Goal: Task Accomplishment & Management: Manage account settings

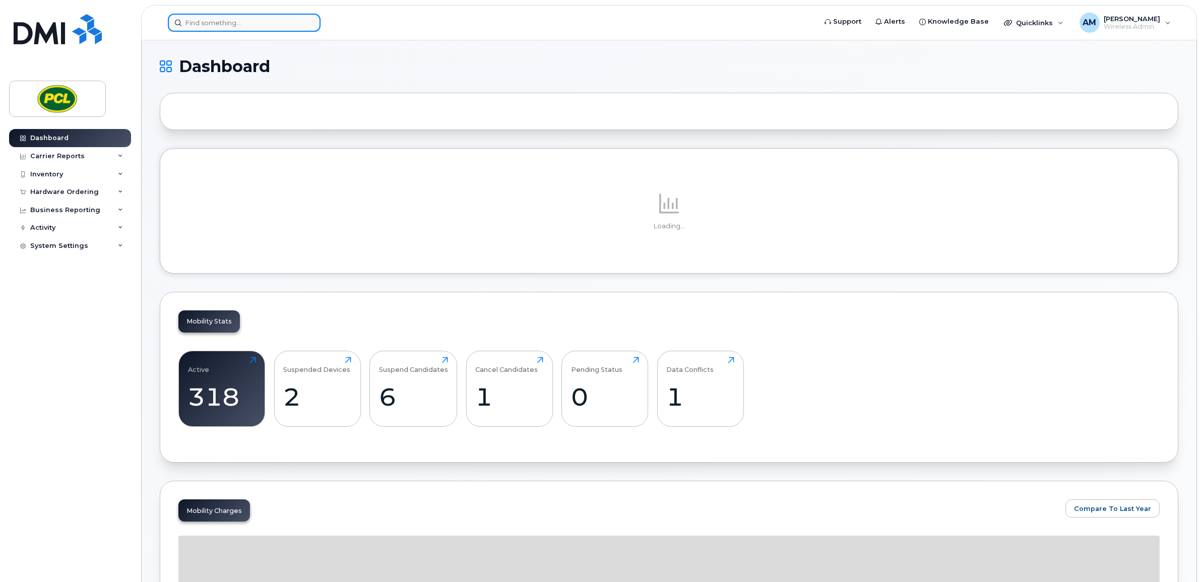
click at [228, 28] on input at bounding box center [244, 23] width 153 height 18
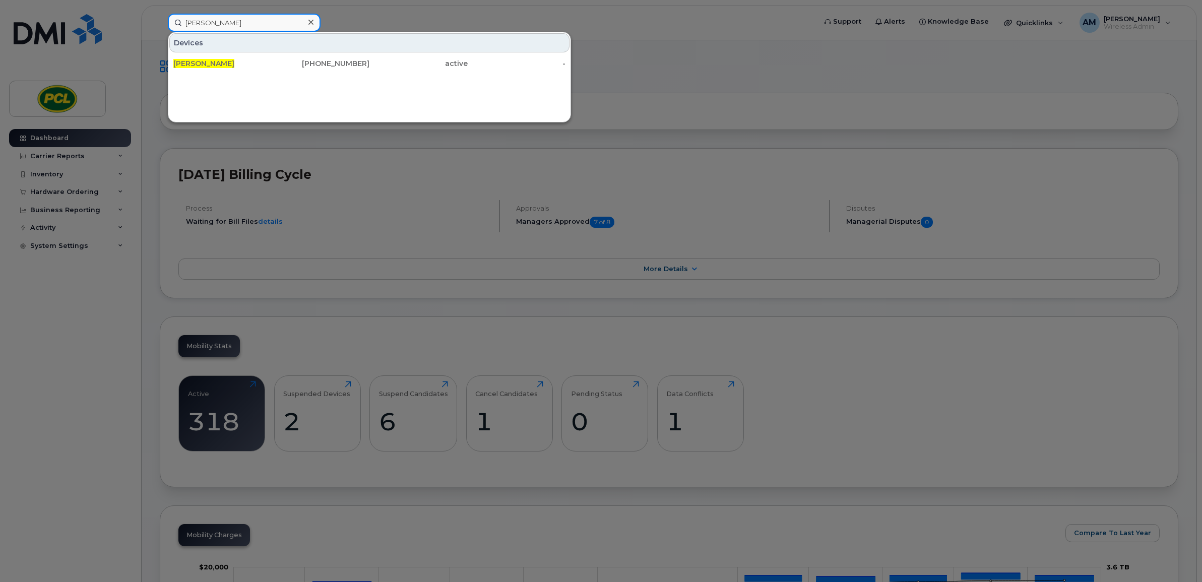
type input "ryan hunter"
click at [705, 134] on div at bounding box center [601, 291] width 1202 height 582
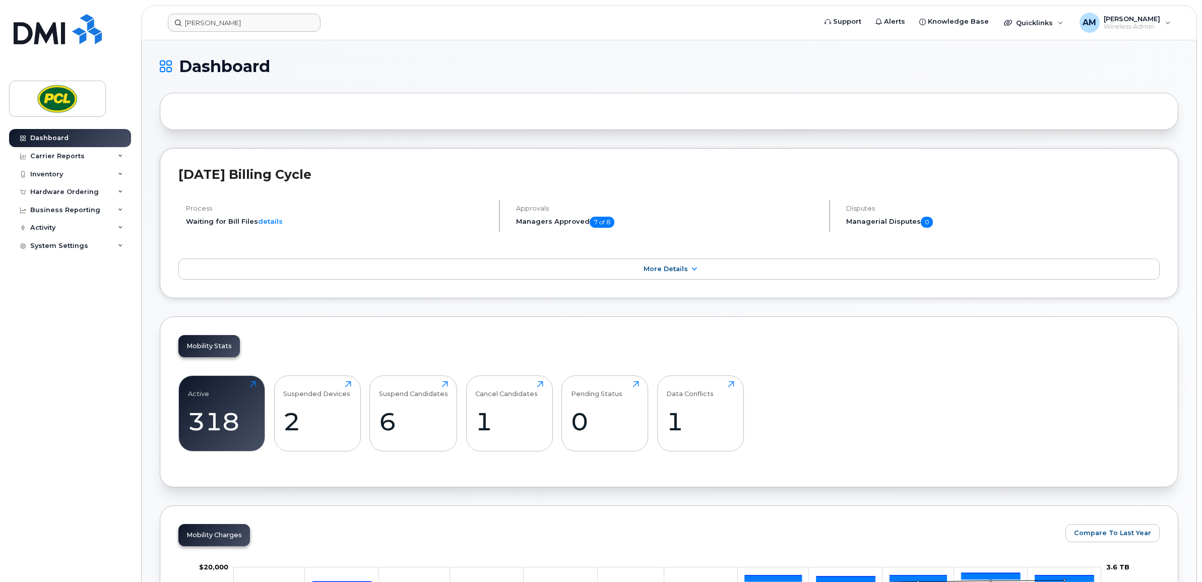
click at [286, 10] on header "ryan hunter Support Alerts Knowledge Base Quicklinks Suspend / Cancel Device Ch…" at bounding box center [669, 22] width 1056 height 35
click at [280, 30] on input "ryan hunter" at bounding box center [244, 23] width 153 height 18
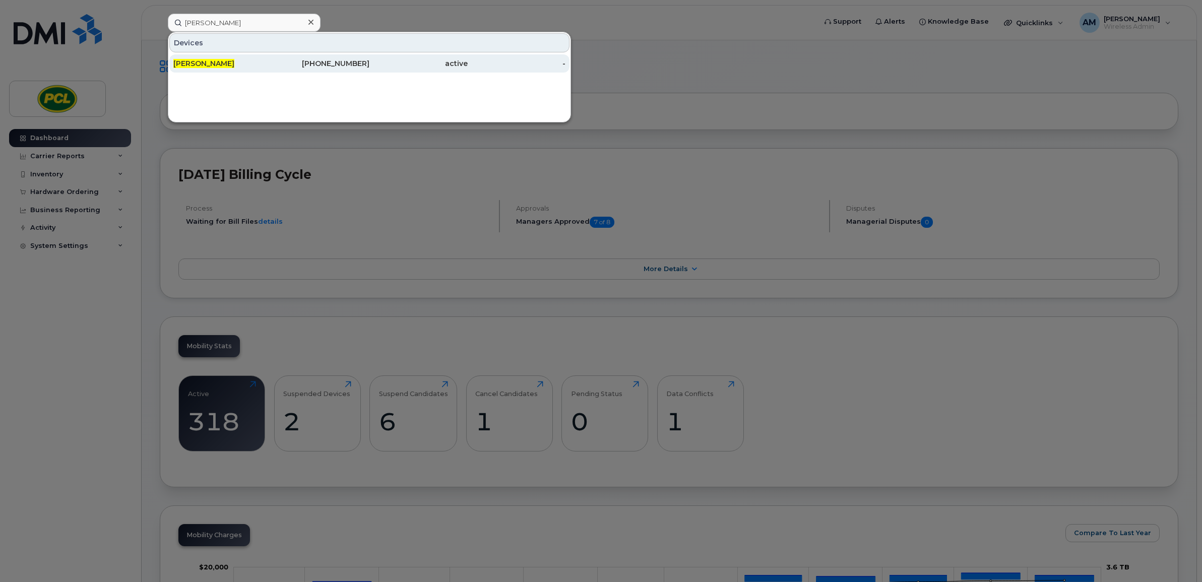
click at [278, 61] on div "403-850-6915" at bounding box center [321, 63] width 98 height 10
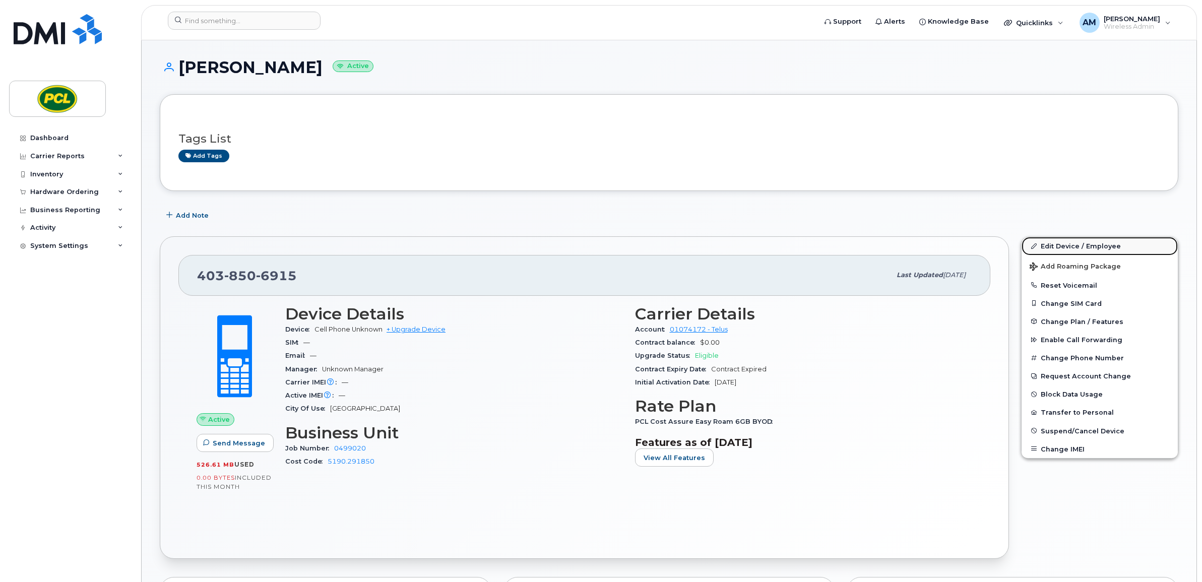
click at [1089, 245] on link "Edit Device / Employee" at bounding box center [1100, 246] width 156 height 18
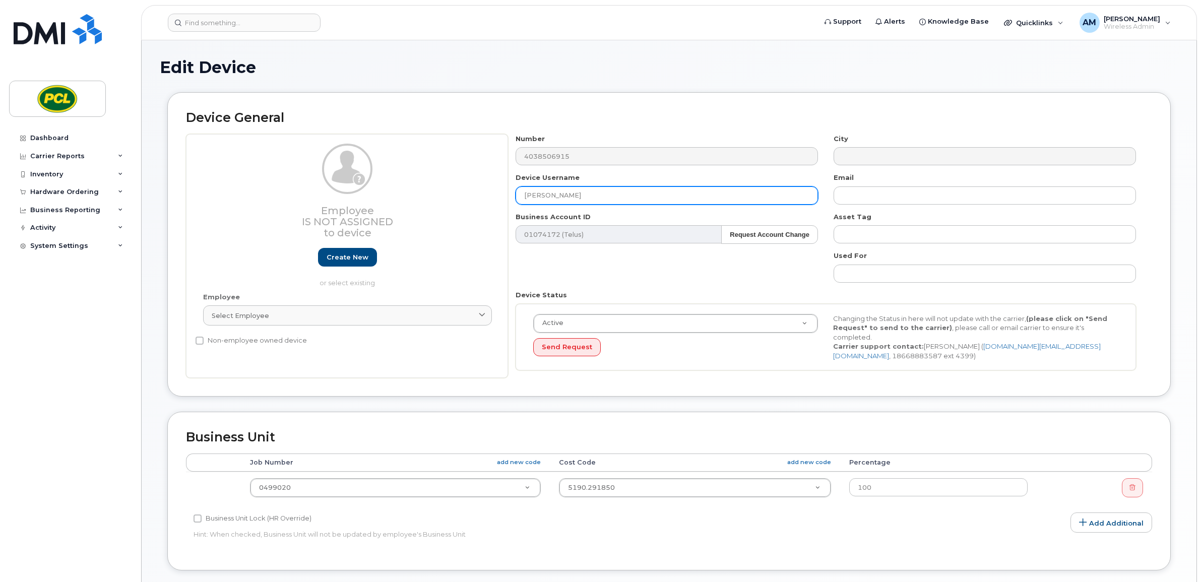
drag, startPoint x: 684, startPoint y: 205, endPoint x: 447, endPoint y: 208, distance: 237.9
click at [447, 208] on div "Employee Is not assigned to device Create new or select existing Employee Selec…" at bounding box center [669, 256] width 966 height 244
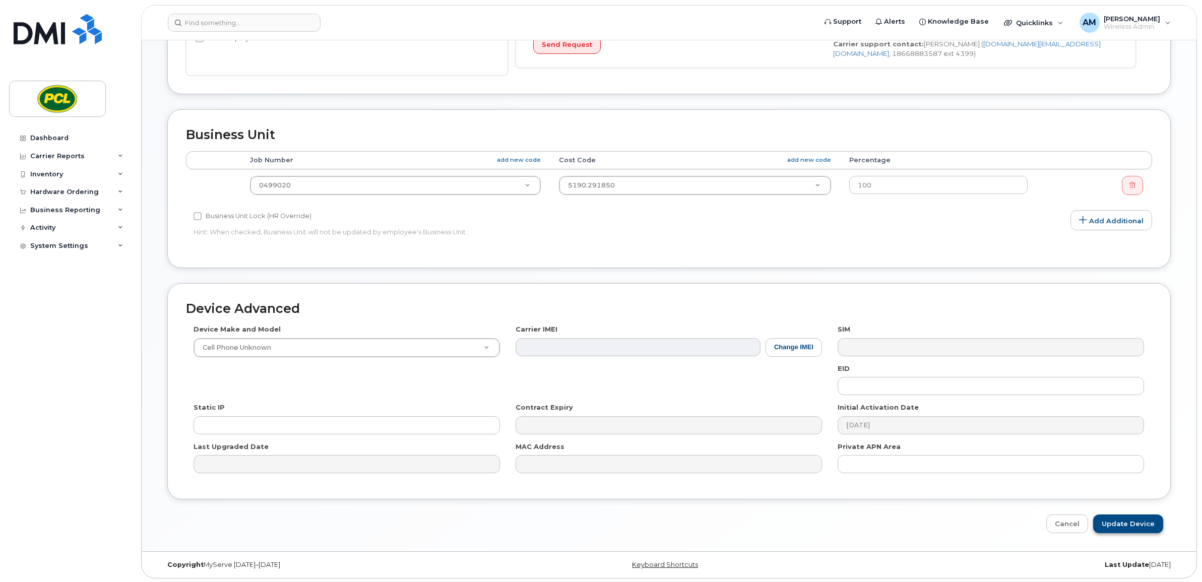
type input "[PERSON_NAME]"
click at [1122, 522] on input "Update Device" at bounding box center [1128, 524] width 70 height 19
type input "Saving..."
